Goal: Information Seeking & Learning: Learn about a topic

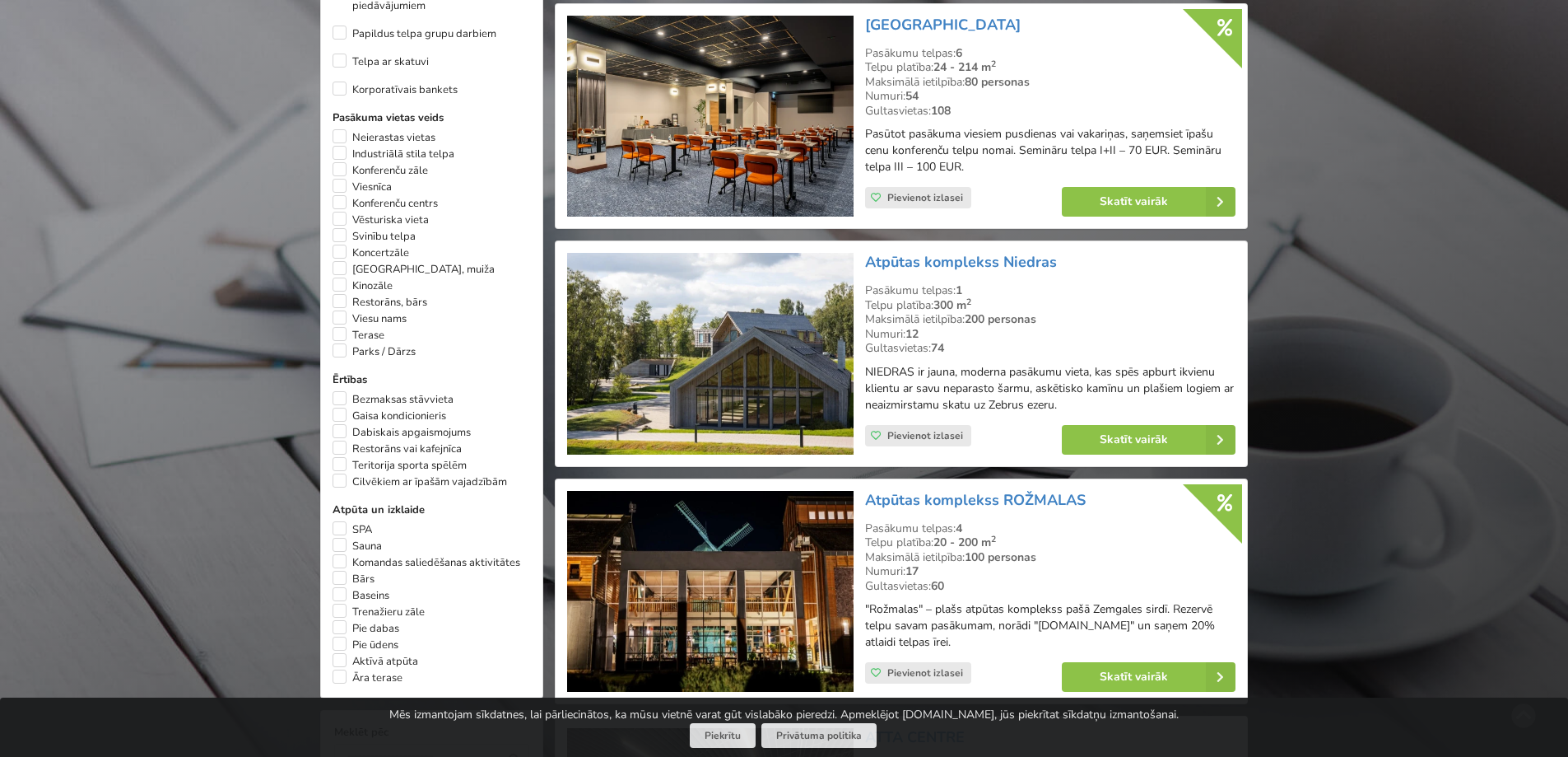
scroll to position [989, 0]
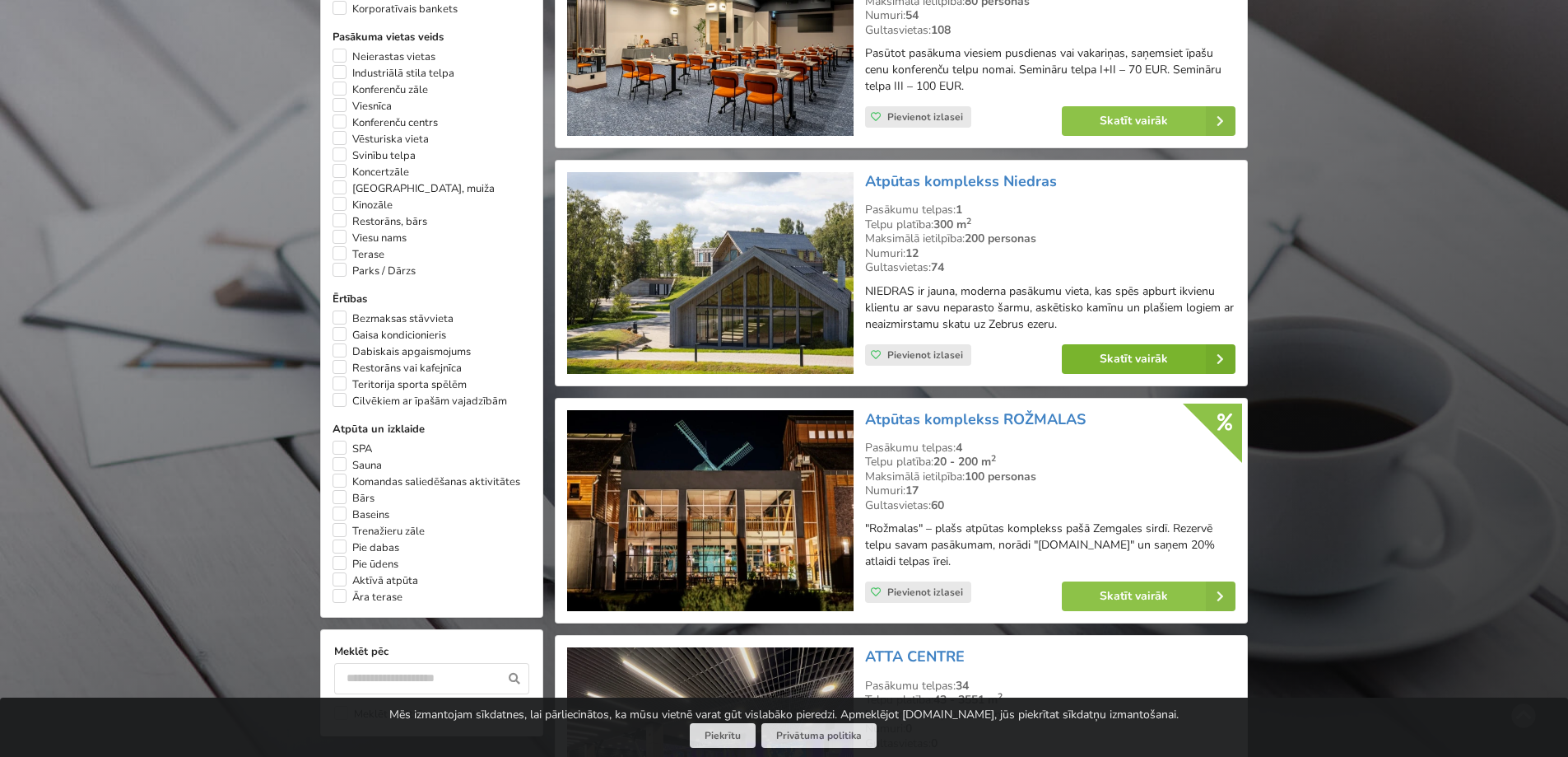
click at [1147, 356] on link "Skatīt vairāk" at bounding box center [1150, 359] width 174 height 30
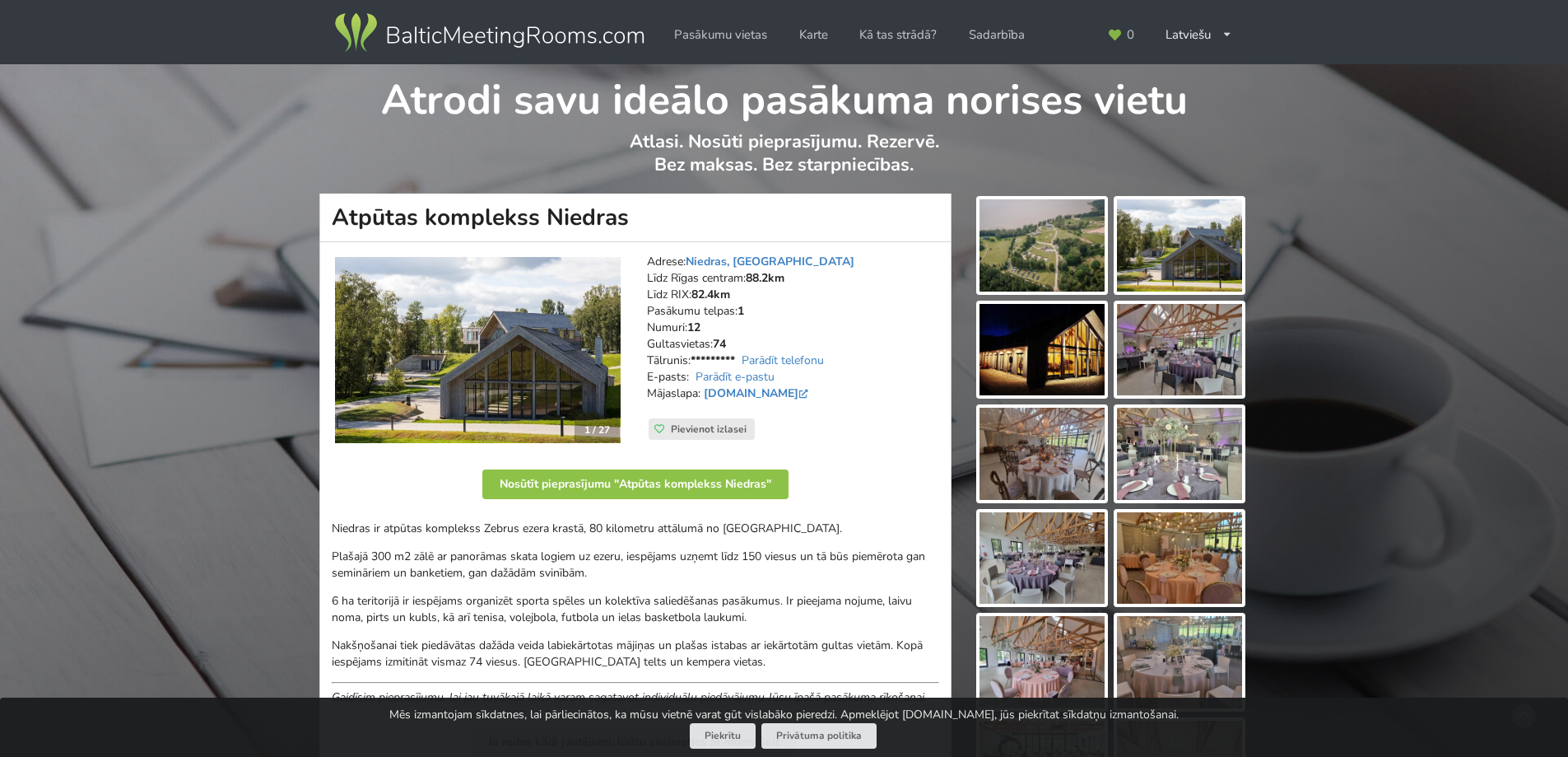
click at [947, 238] on h1 "Atpūtas komplekss Niedras" at bounding box center [635, 218] width 632 height 48
click at [1009, 237] on img at bounding box center [1042, 244] width 125 height 92
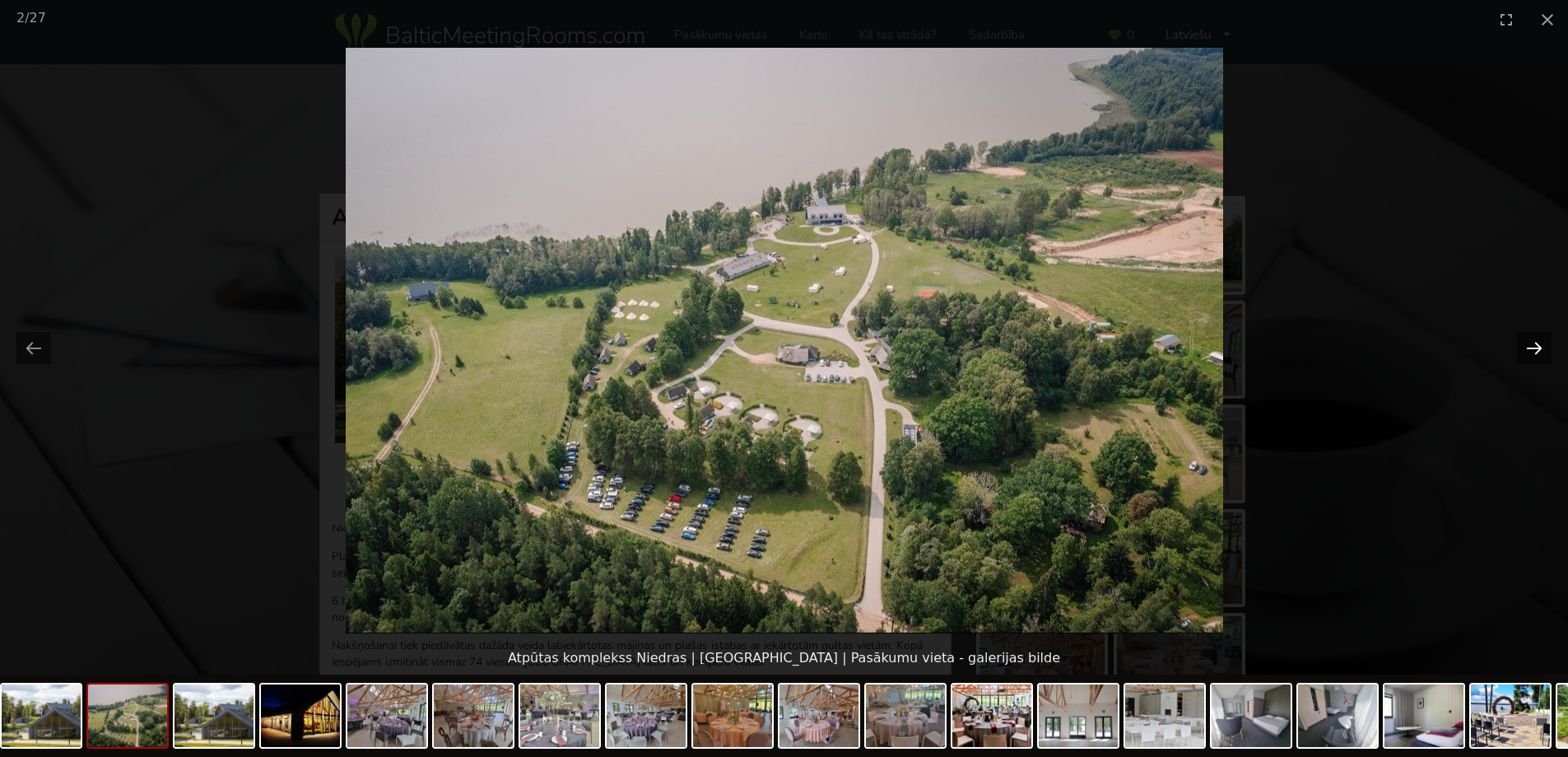
click at [1541, 336] on button "Next slide" at bounding box center [1534, 347] width 35 height 32
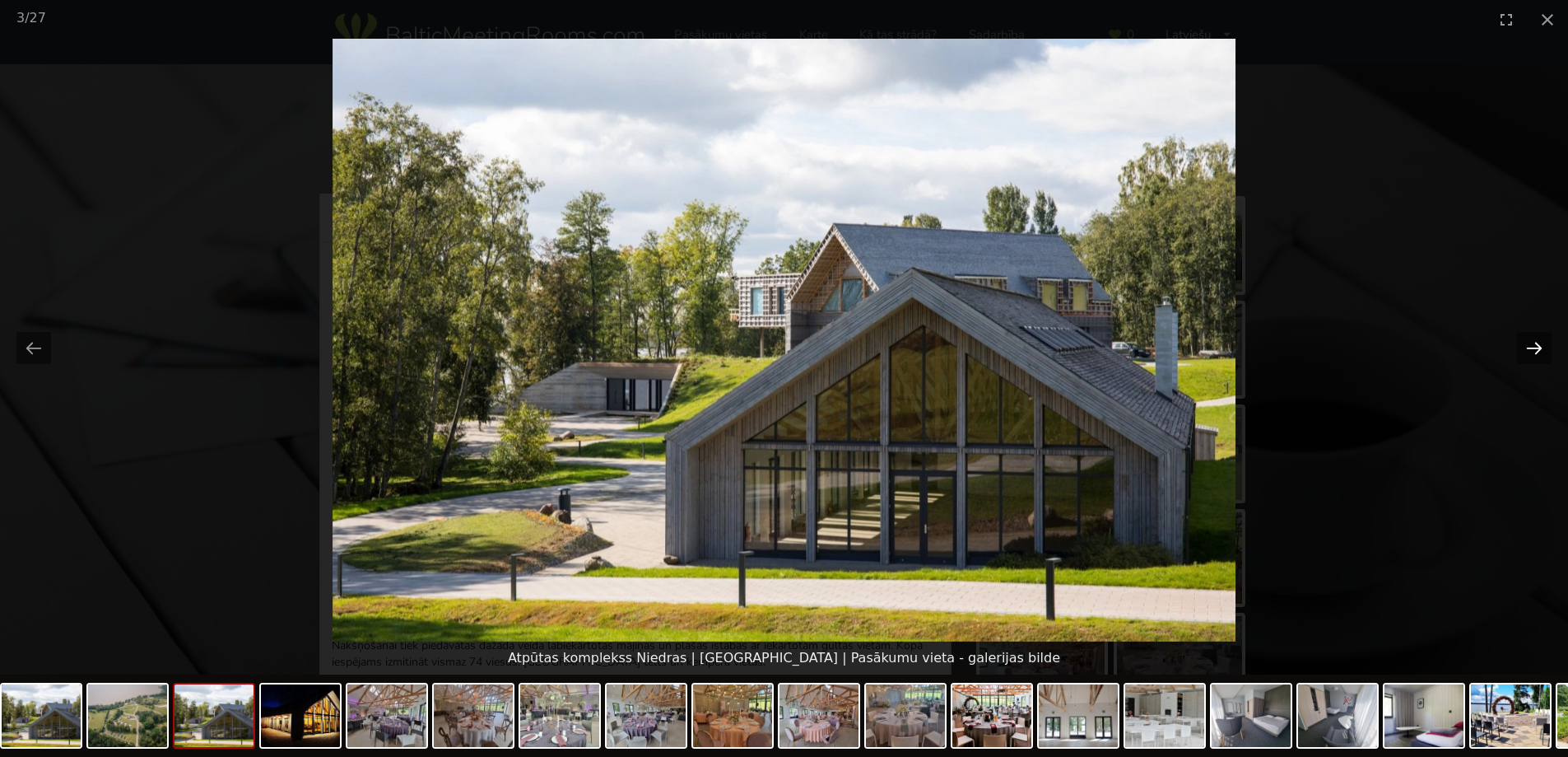
click at [1541, 336] on button "Next slide" at bounding box center [1534, 347] width 35 height 32
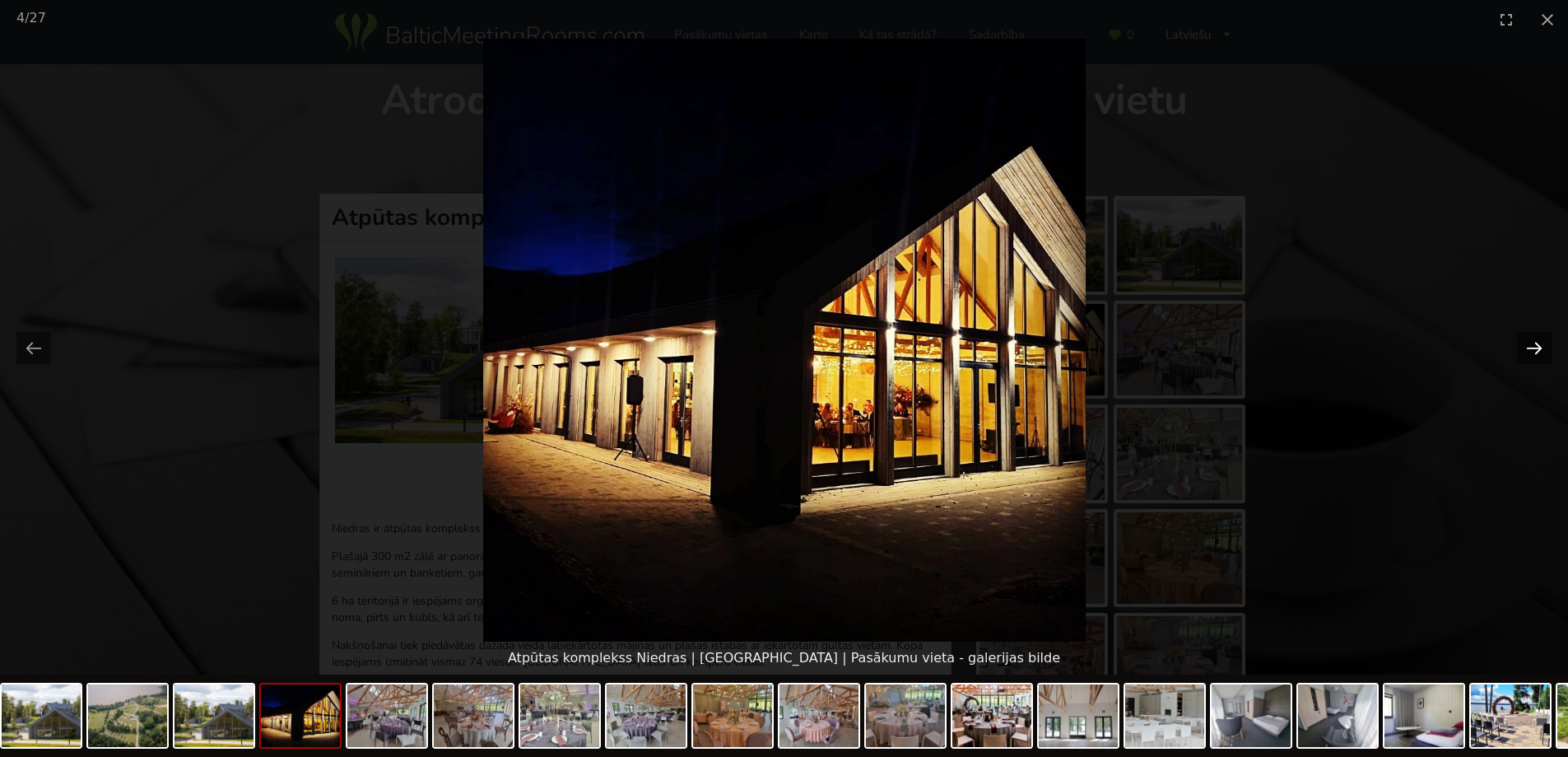
click at [1541, 336] on button "Next slide" at bounding box center [1534, 347] width 35 height 32
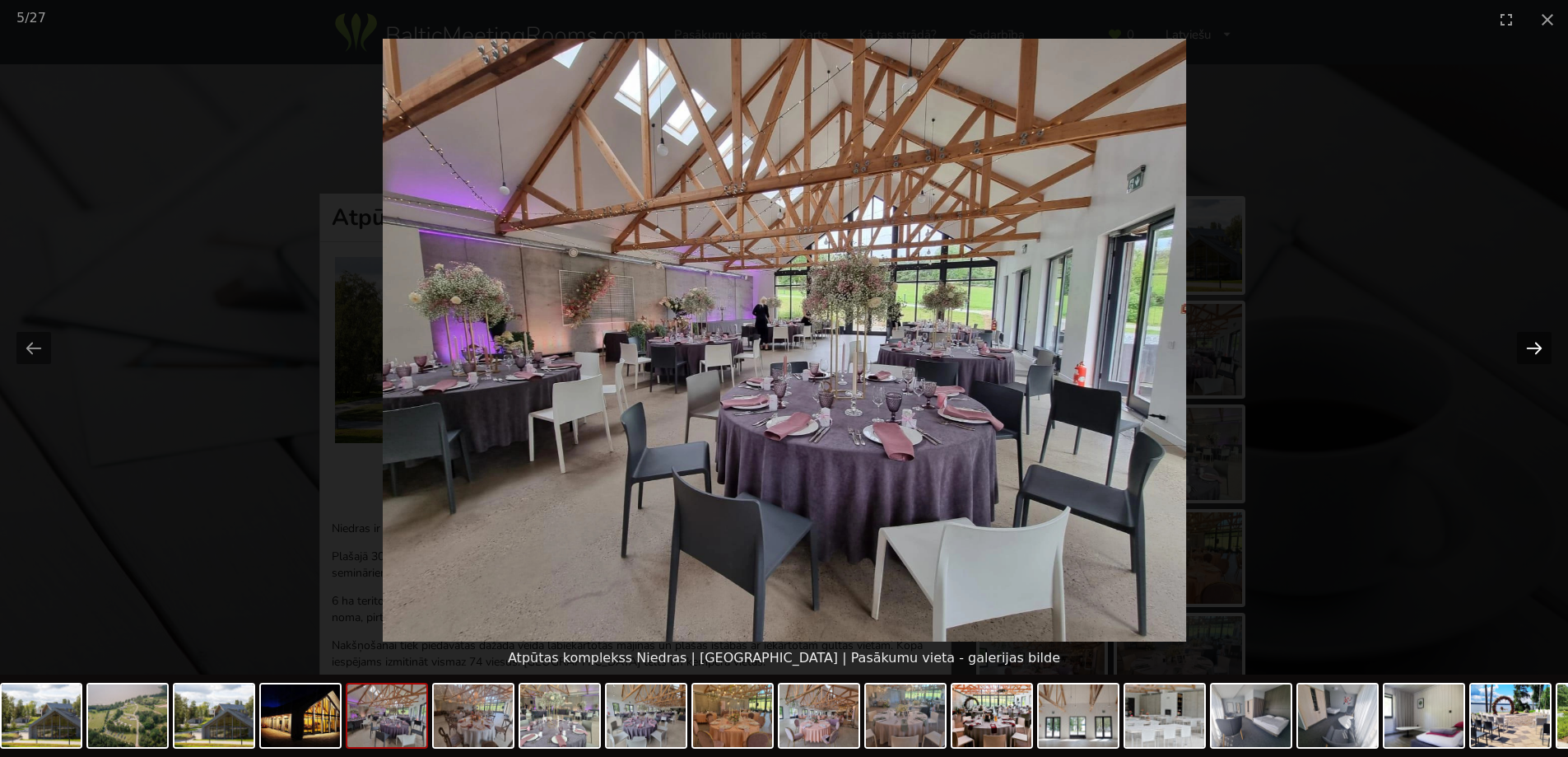
click at [1541, 336] on button "Next slide" at bounding box center [1534, 347] width 35 height 32
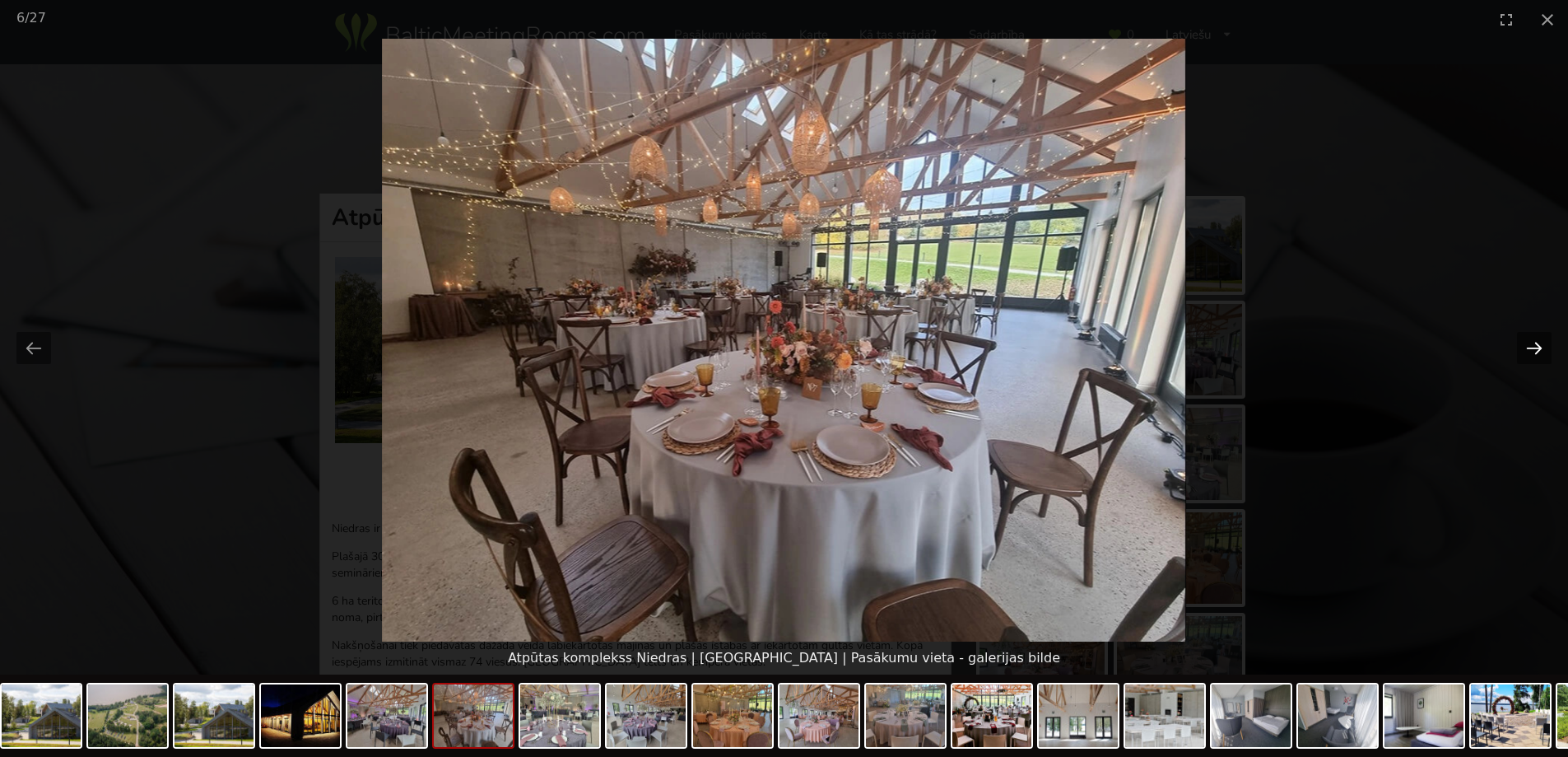
click at [1541, 336] on button "Next slide" at bounding box center [1534, 347] width 35 height 32
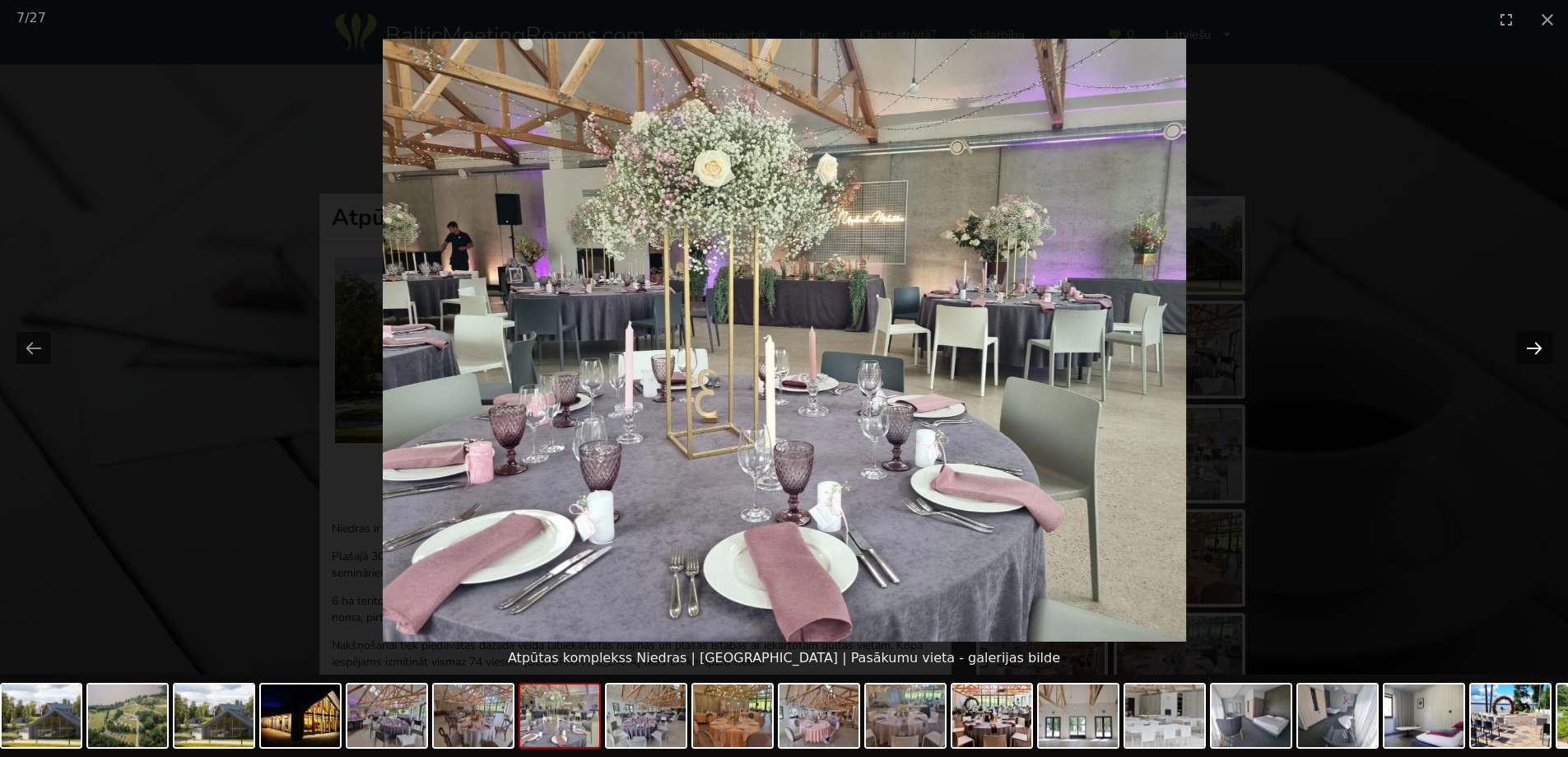
click at [1541, 336] on button "Next slide" at bounding box center [1534, 347] width 35 height 32
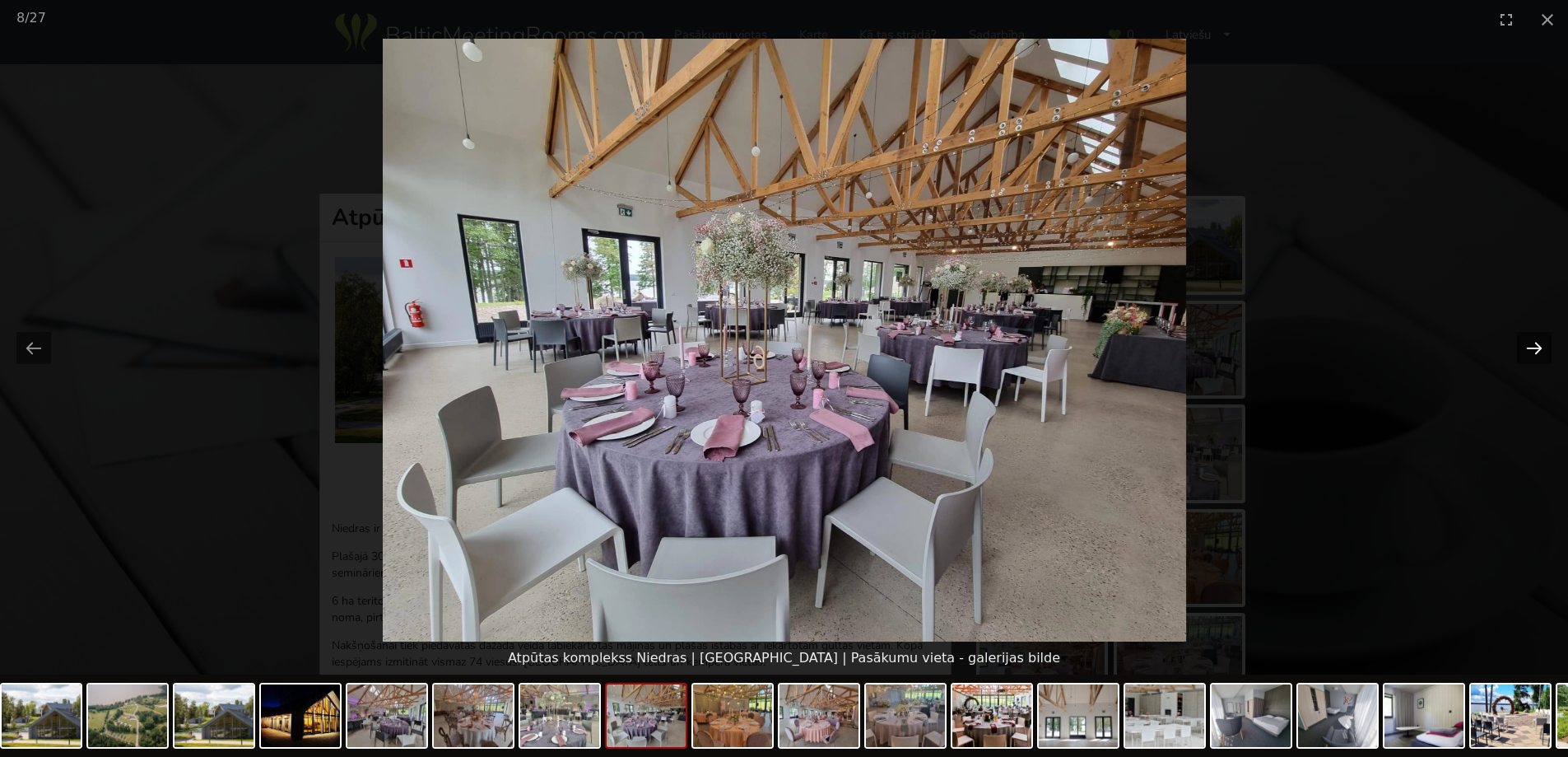
click at [1541, 336] on button "Next slide" at bounding box center [1534, 347] width 35 height 32
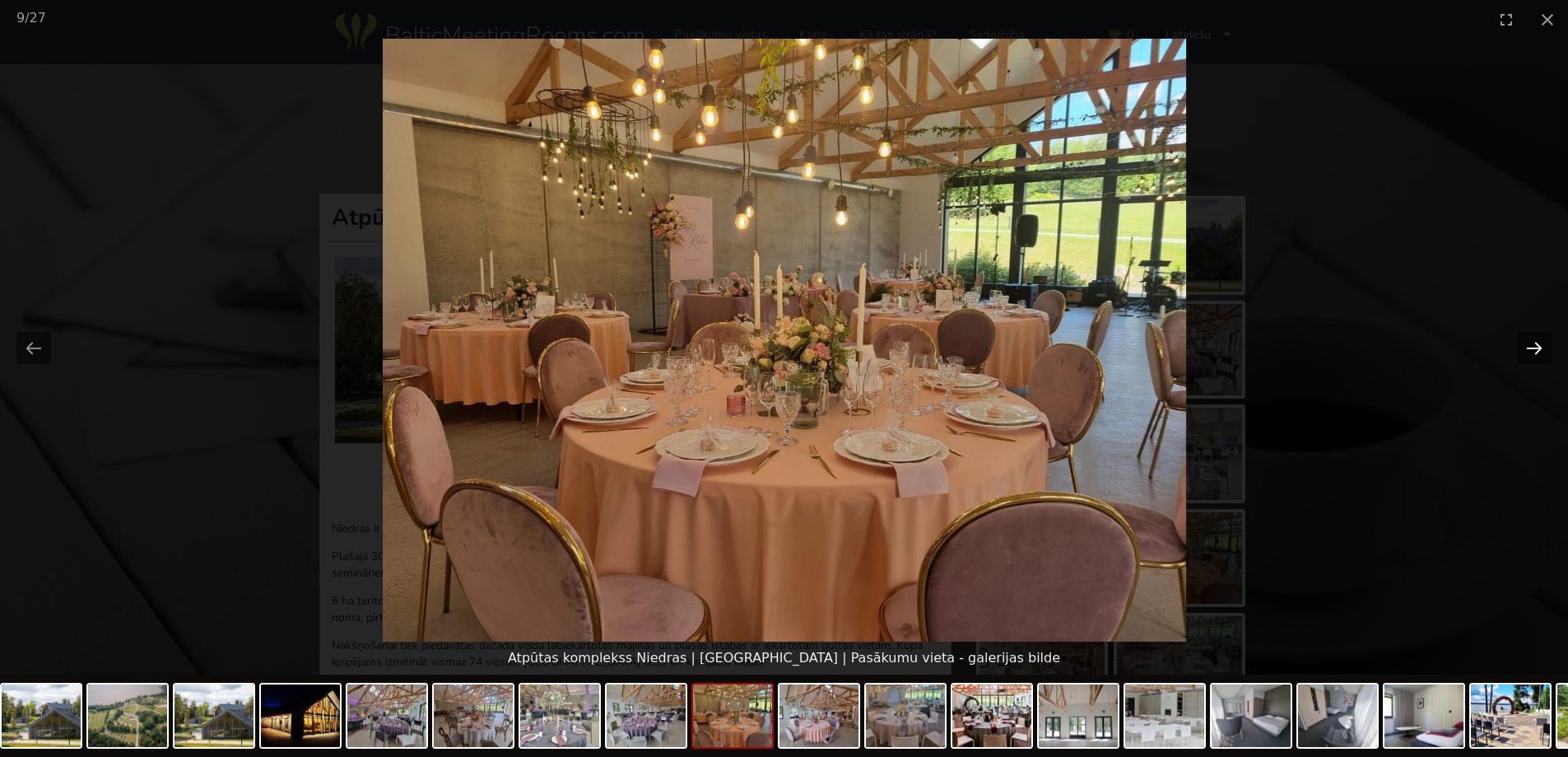
click at [1541, 336] on button "Next slide" at bounding box center [1534, 347] width 35 height 32
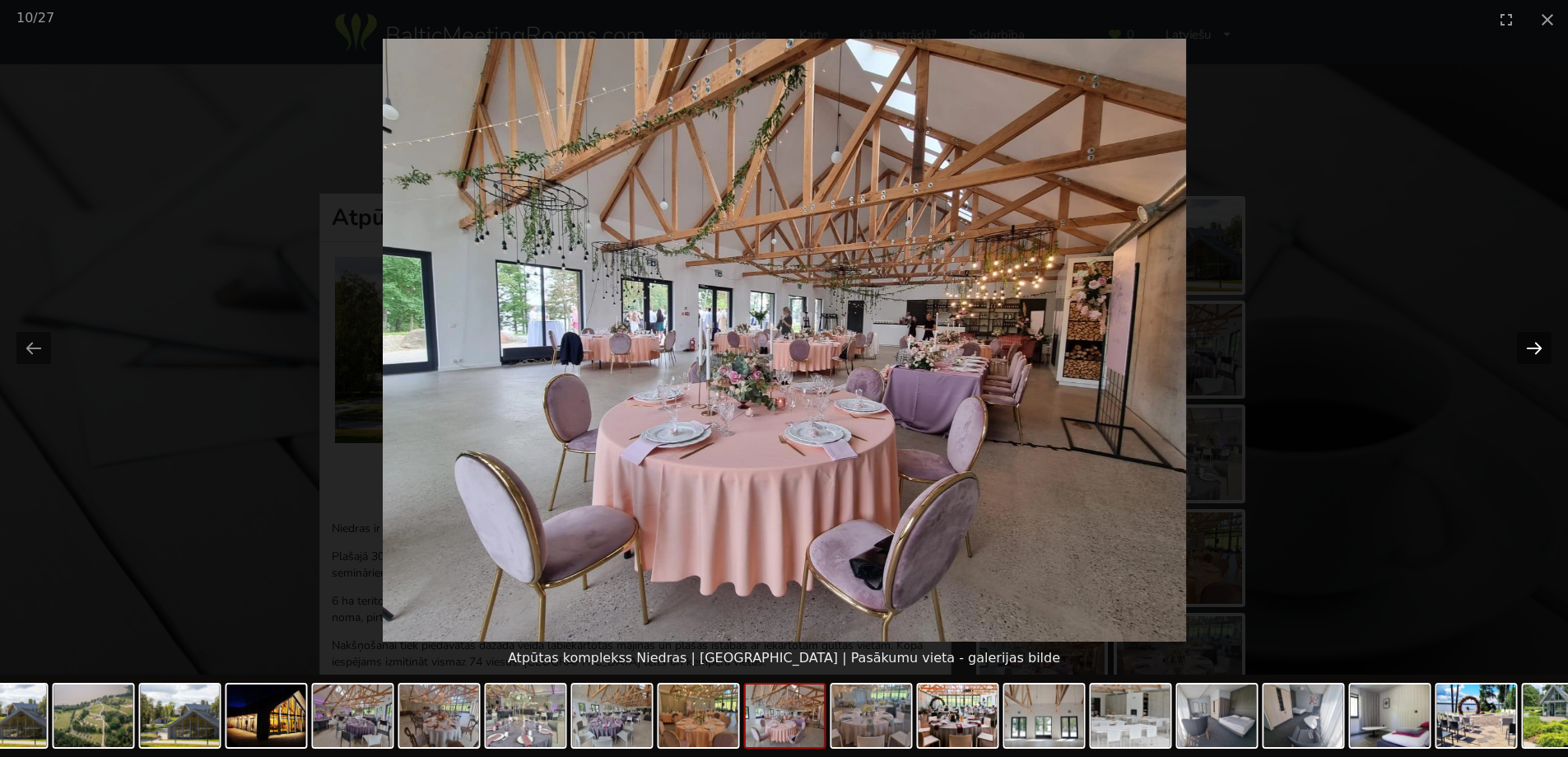
click at [1541, 336] on button "Next slide" at bounding box center [1534, 347] width 35 height 32
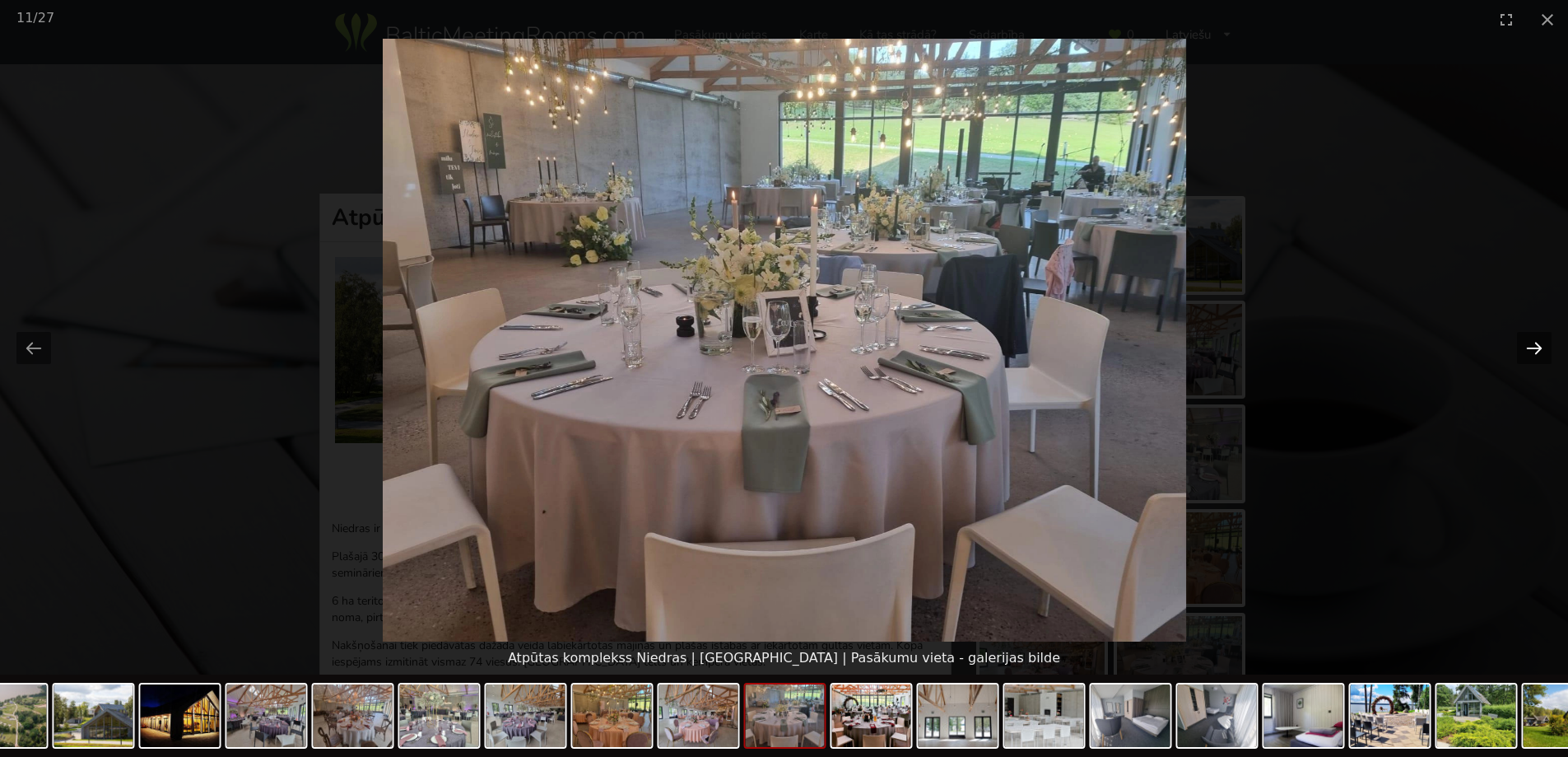
click at [1541, 336] on button "Next slide" at bounding box center [1534, 347] width 35 height 32
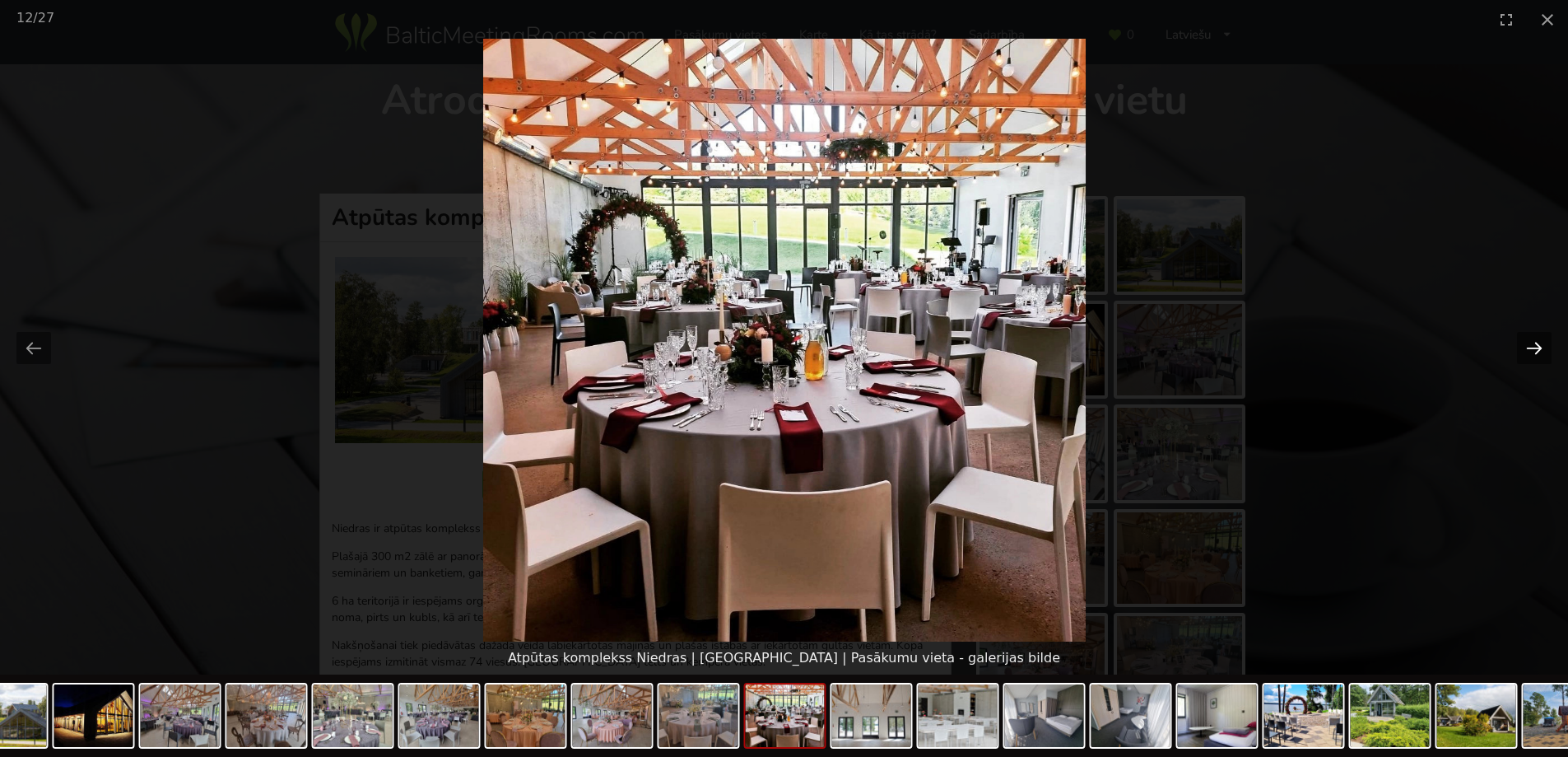
click at [1541, 336] on button "Next slide" at bounding box center [1534, 347] width 35 height 32
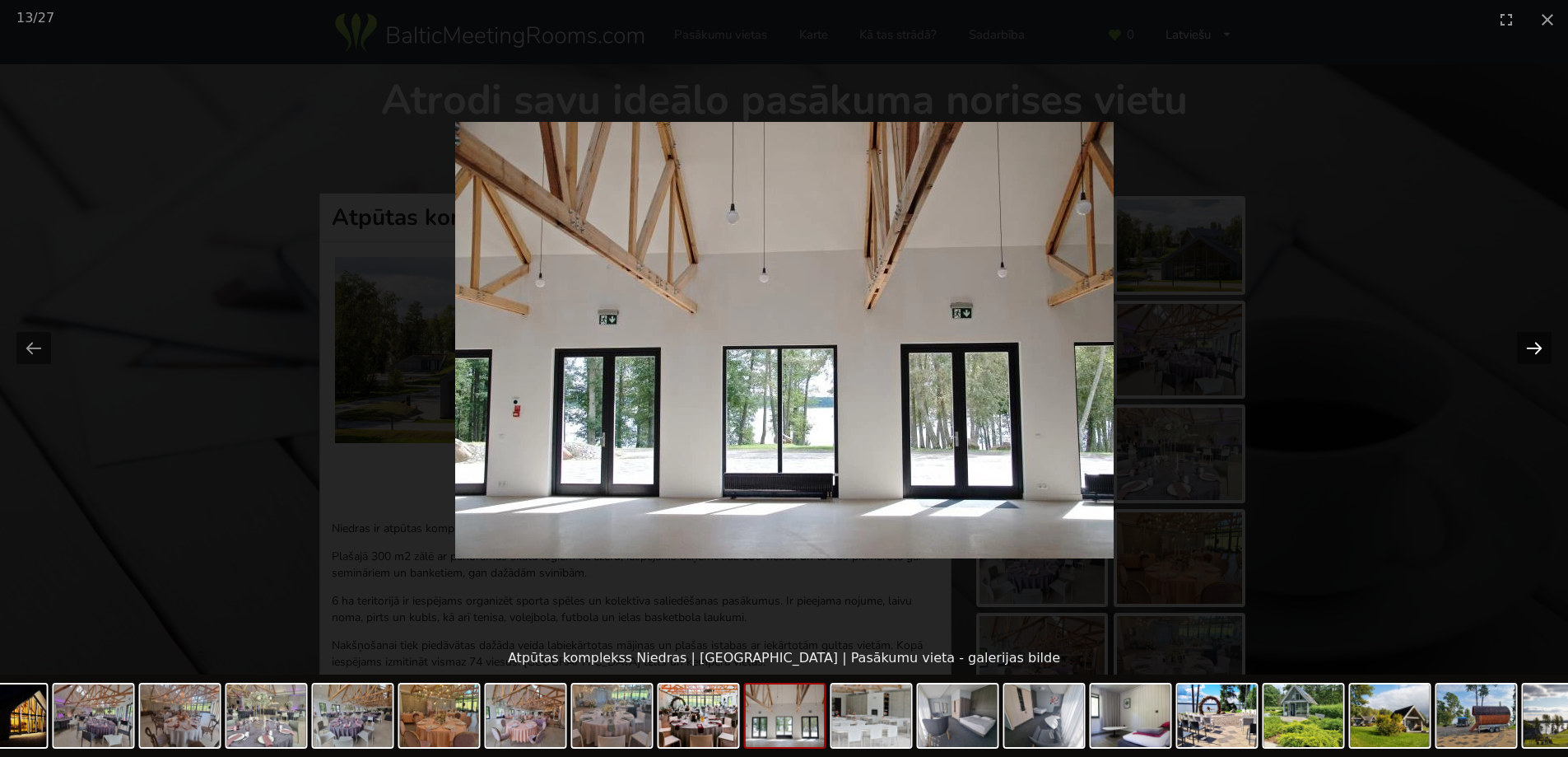
click at [1541, 336] on button "Next slide" at bounding box center [1534, 347] width 35 height 32
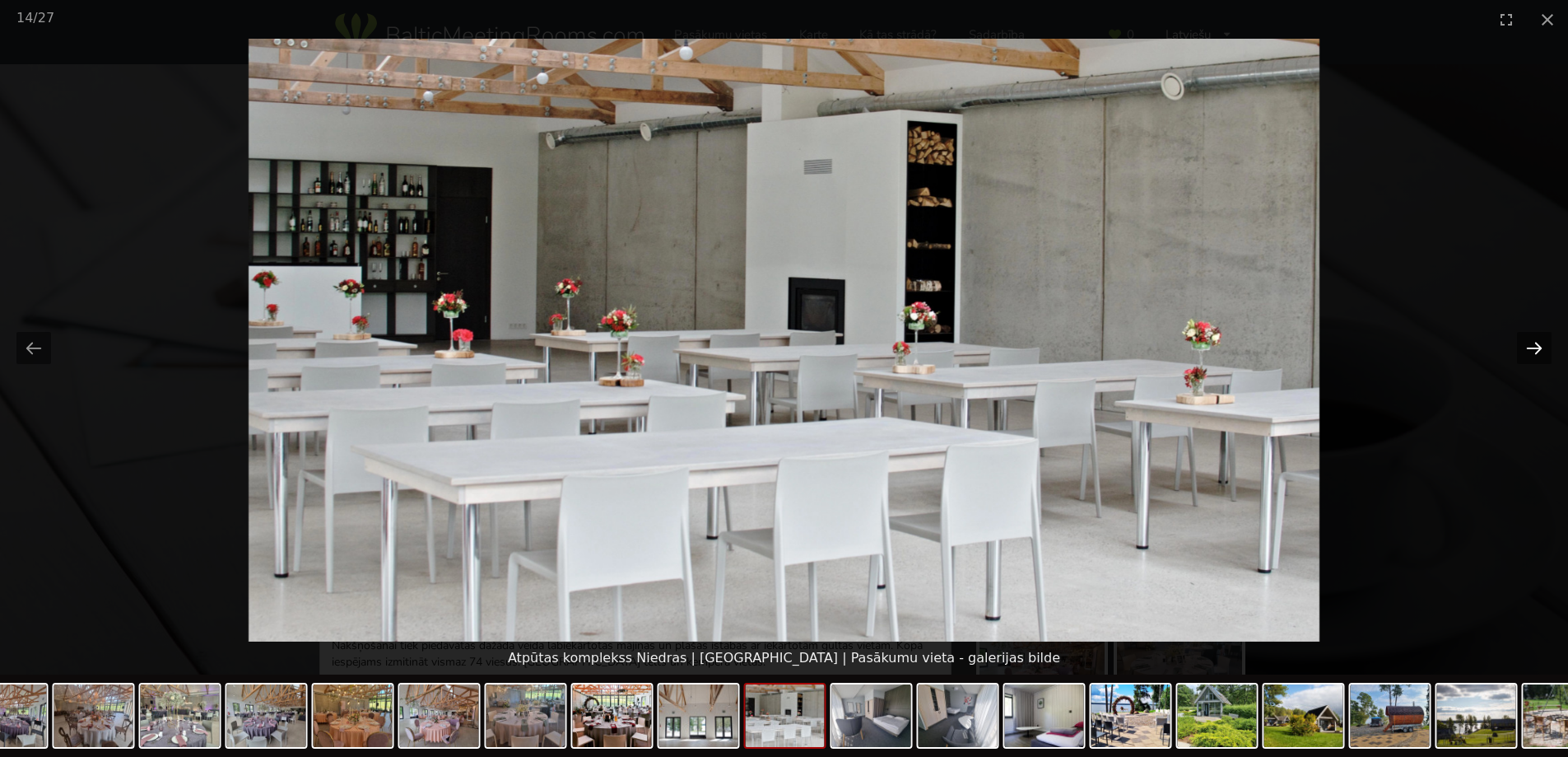
click at [1537, 334] on button "Next slide" at bounding box center [1534, 347] width 35 height 32
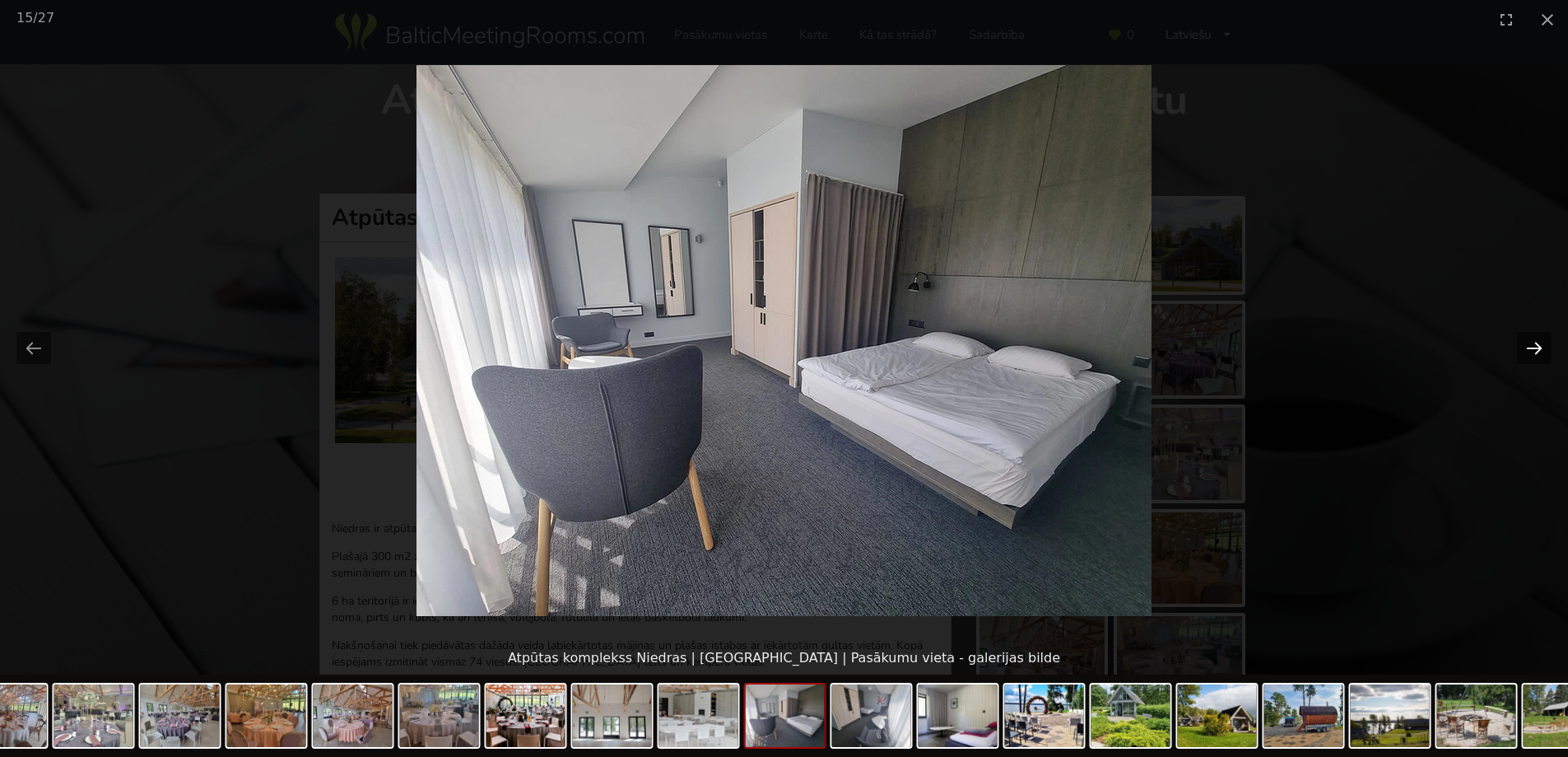
click at [1537, 334] on button "Next slide" at bounding box center [1534, 347] width 35 height 32
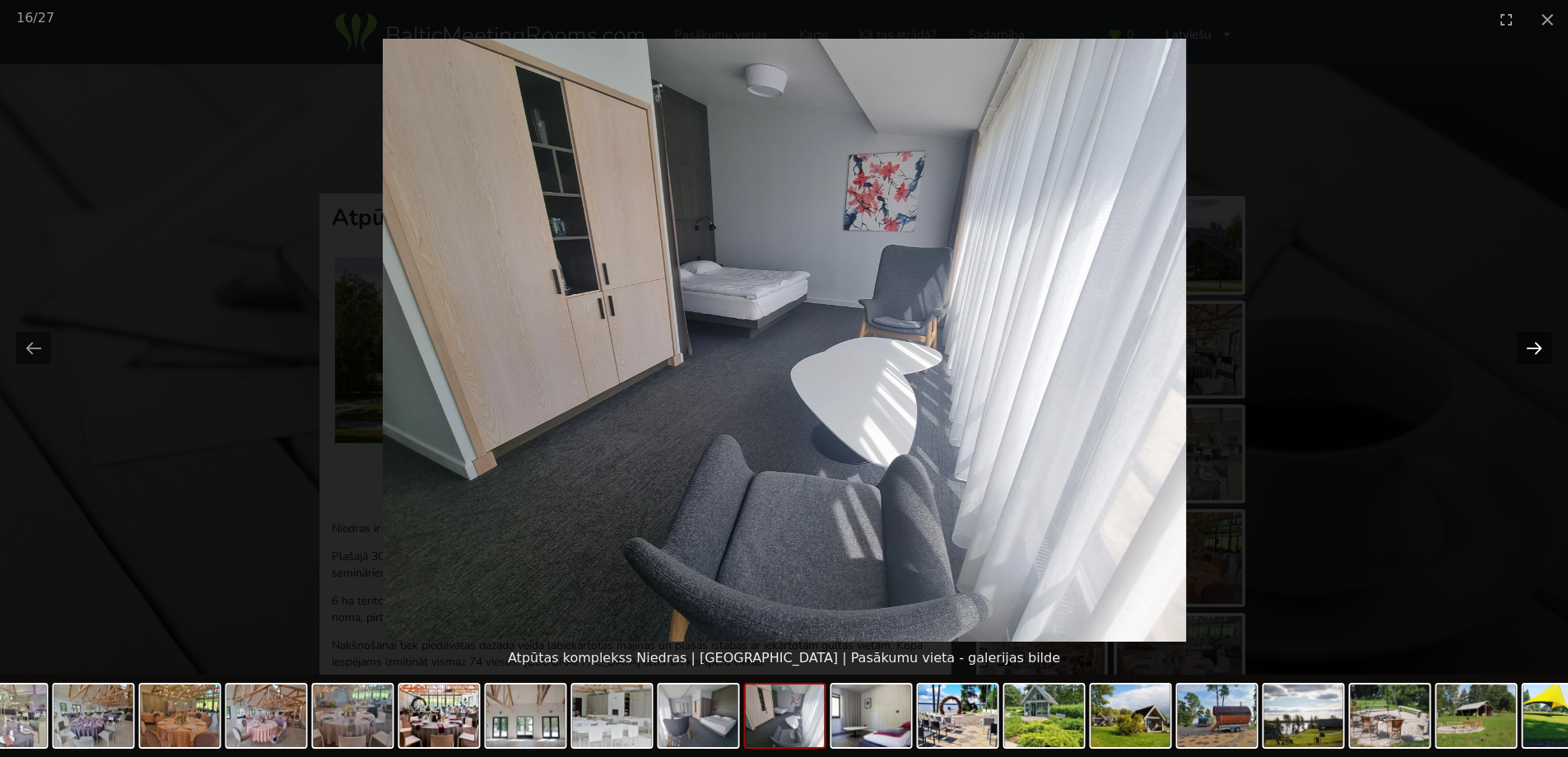
click at [1537, 334] on button "Next slide" at bounding box center [1534, 347] width 35 height 32
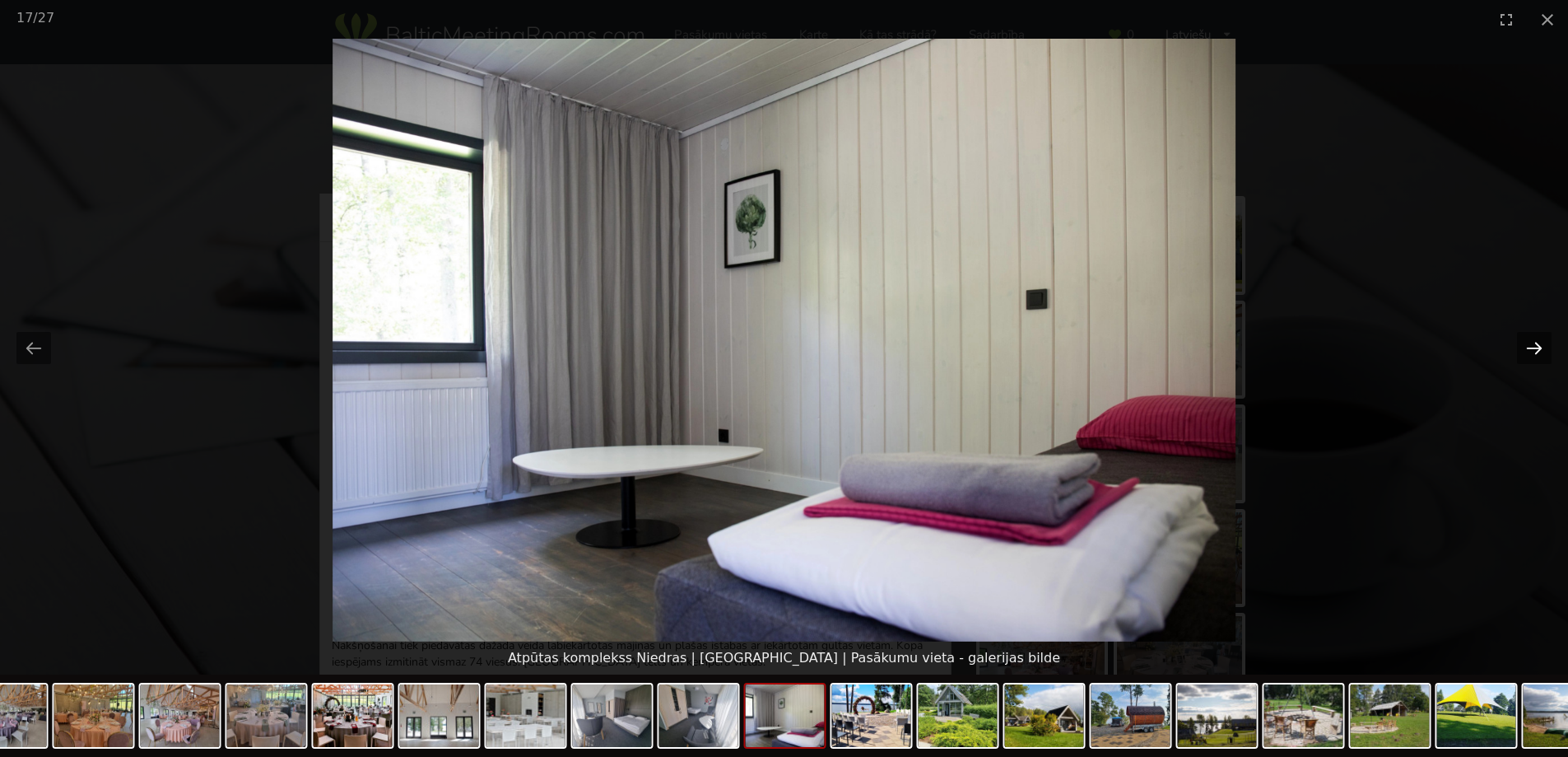
click at [1531, 335] on button "Next slide" at bounding box center [1534, 347] width 35 height 32
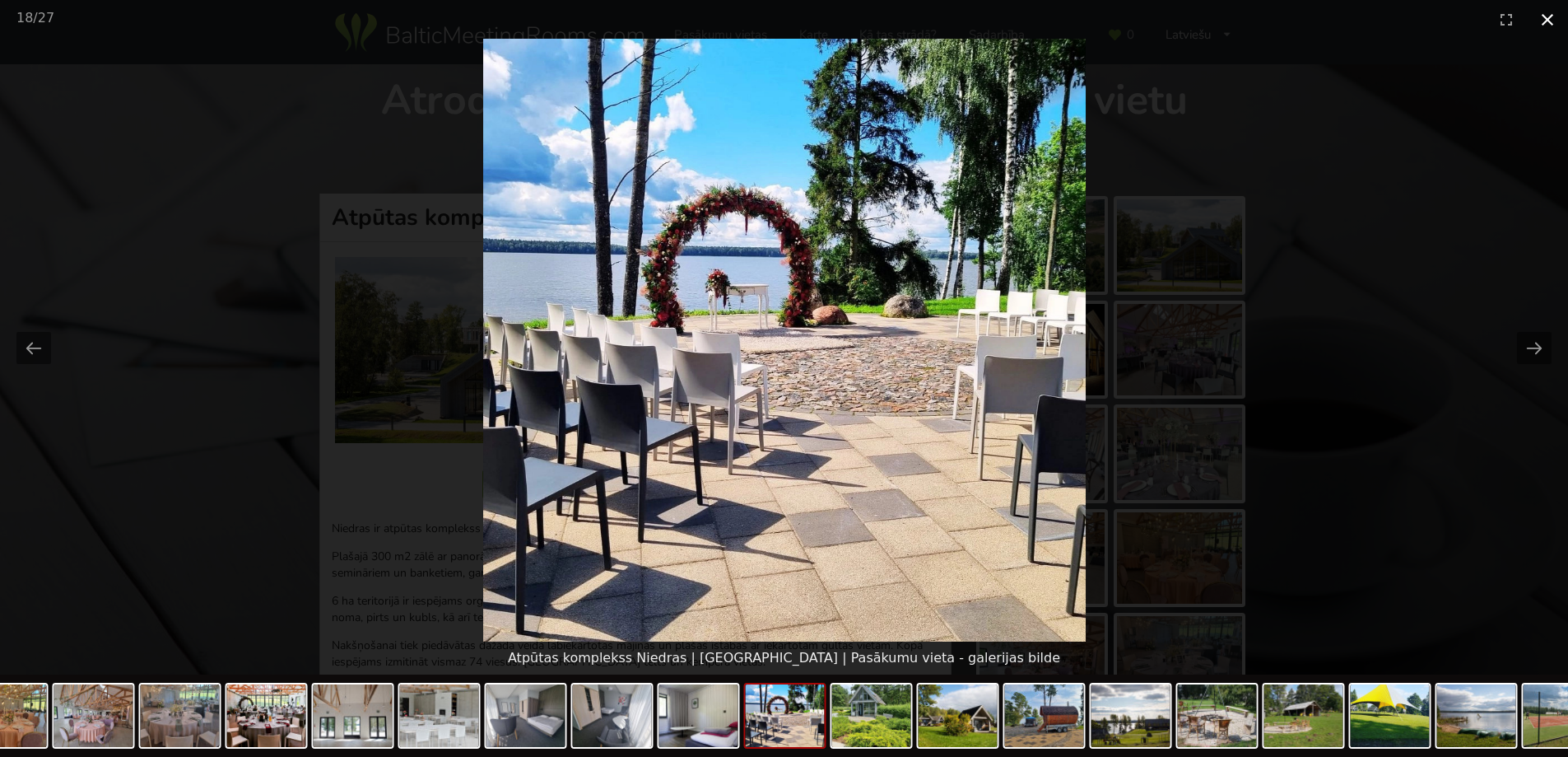
click at [1545, 27] on button "Close gallery" at bounding box center [1548, 19] width 42 height 39
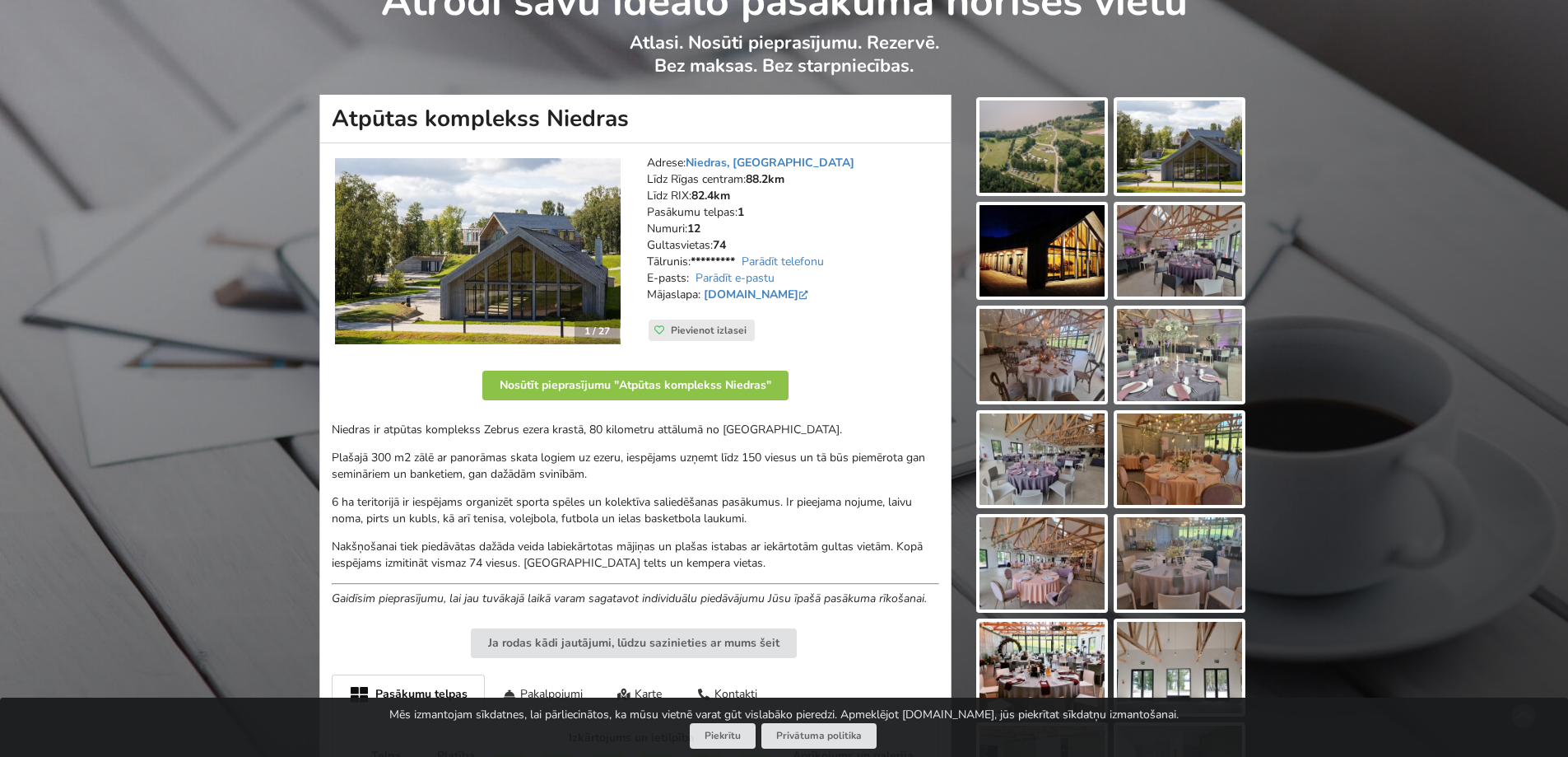
scroll to position [247, 0]
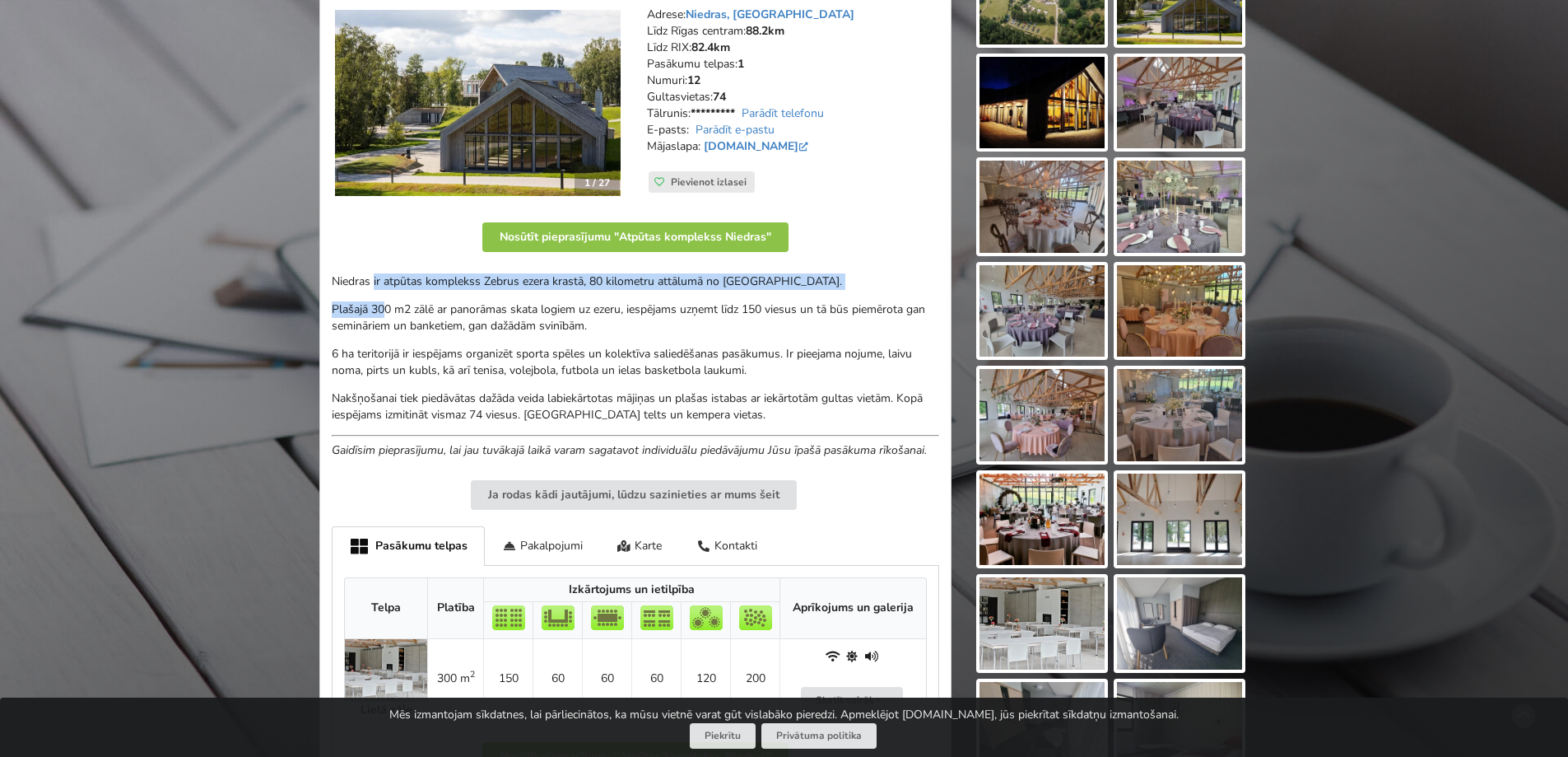
drag, startPoint x: 383, startPoint y: 297, endPoint x: 385, endPoint y: 312, distance: 15.1
click at [385, 307] on div "1 / 27 Adrese: Niedras, Dobeles novads Līdz Rīgas centram: 88.2km Līdz RIX: 82.…" at bounding box center [635, 406] width 632 height 822
